Goal: Transaction & Acquisition: Purchase product/service

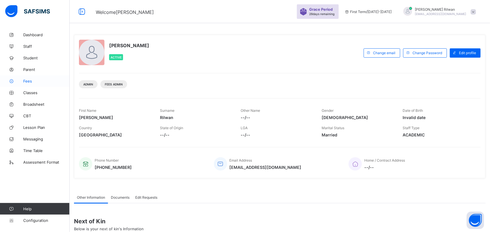
click at [38, 79] on span "Fees" at bounding box center [46, 81] width 46 height 5
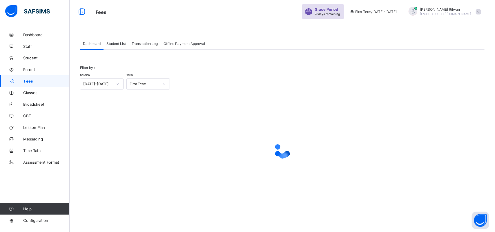
click at [117, 41] on span "Student List" at bounding box center [115, 43] width 19 height 4
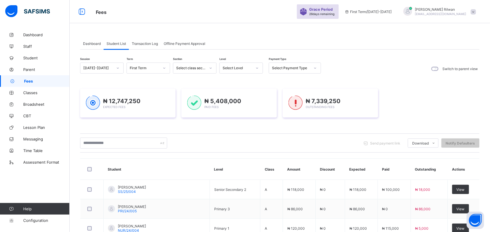
click at [256, 70] on icon at bounding box center [256, 68] width 3 height 6
click at [248, 113] on div "Pry 1" at bounding box center [241, 116] width 43 height 9
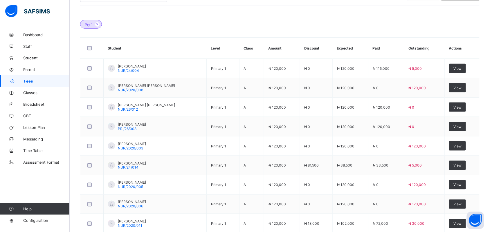
scroll to position [196, 0]
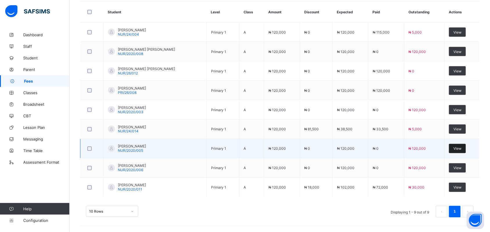
click at [460, 147] on span "View" at bounding box center [457, 149] width 8 height 4
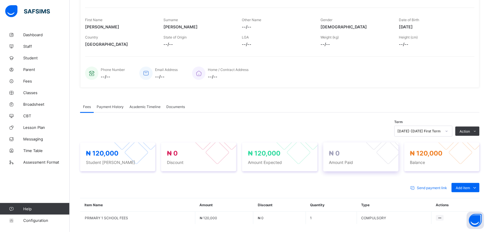
scroll to position [135, 0]
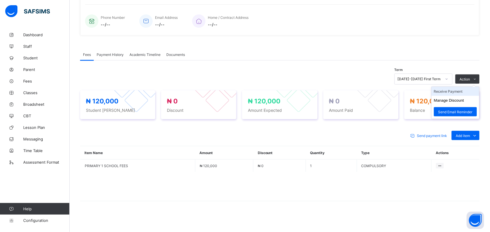
click at [465, 91] on li "Receive Payment" at bounding box center [455, 91] width 48 height 9
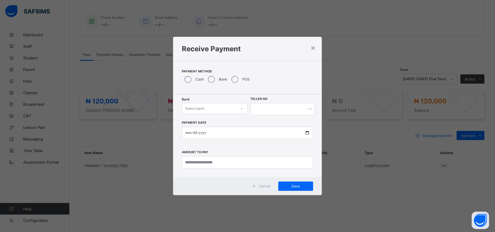
click at [243, 108] on icon at bounding box center [241, 109] width 3 height 6
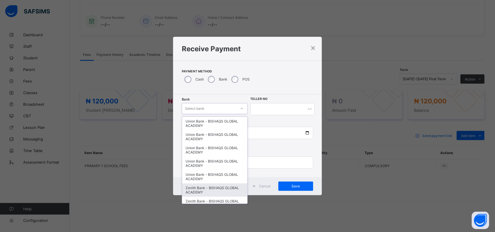
click at [225, 184] on div "Zenith Bank - BISHAQS GLOBAL ACADEMY" at bounding box center [214, 190] width 65 height 13
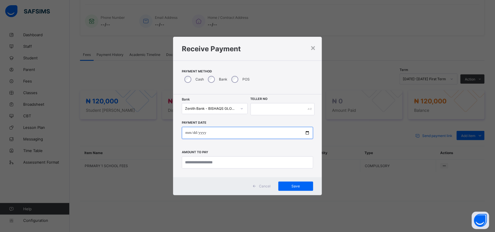
click at [185, 133] on input "date" at bounding box center [247, 133] width 131 height 12
click at [311, 48] on div "×" at bounding box center [314, 48] width 6 height 10
